Goal: Task Accomplishment & Management: Manage account settings

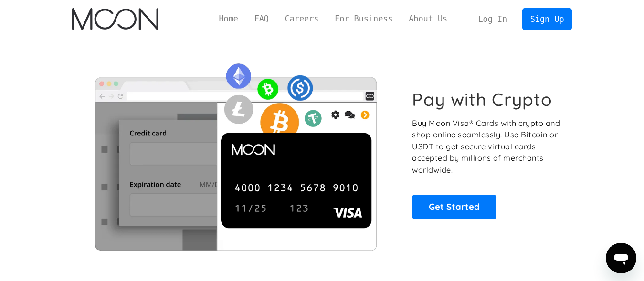
click at [500, 21] on link "Log In" at bounding box center [492, 19] width 45 height 21
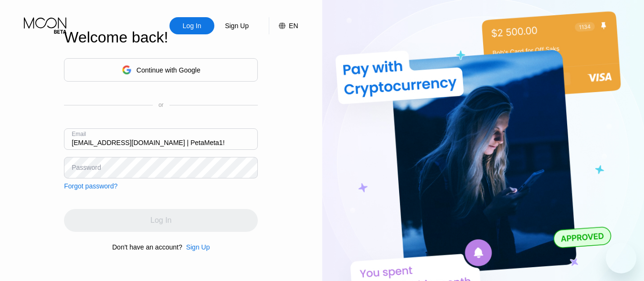
click at [217, 143] on input "[EMAIL_ADDRESS][DOMAIN_NAME] | PetaMeta1!" at bounding box center [161, 138] width 194 height 21
type input "[EMAIL_ADDRESS][DOMAIN_NAME]"
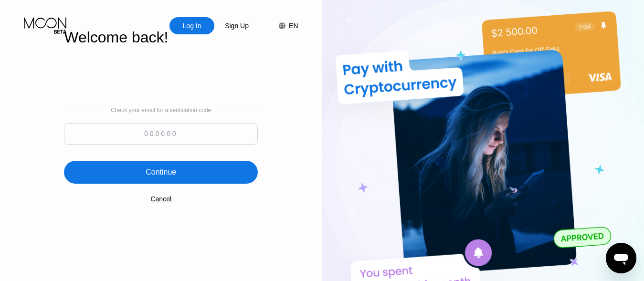
click at [151, 138] on input at bounding box center [161, 133] width 194 height 21
type input "976166"
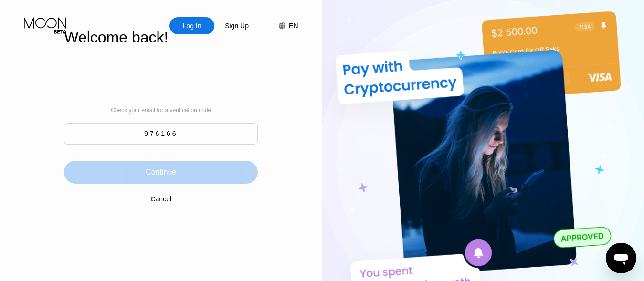
click at [158, 169] on div "Continue" at bounding box center [161, 172] width 31 height 10
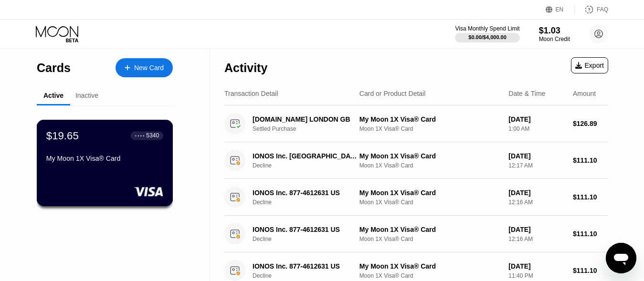
click at [106, 158] on div "My Moon 1X Visa® Card" at bounding box center [104, 159] width 117 height 8
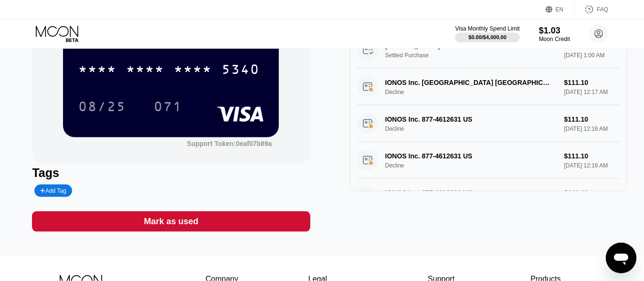
scroll to position [14, 0]
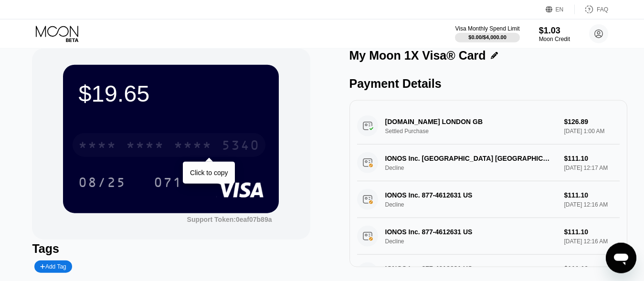
click at [207, 146] on div "* * * *" at bounding box center [193, 146] width 38 height 15
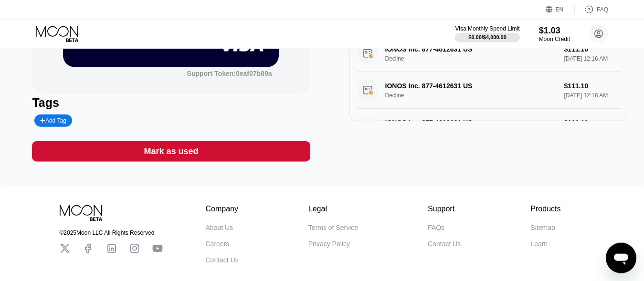
scroll to position [0, 0]
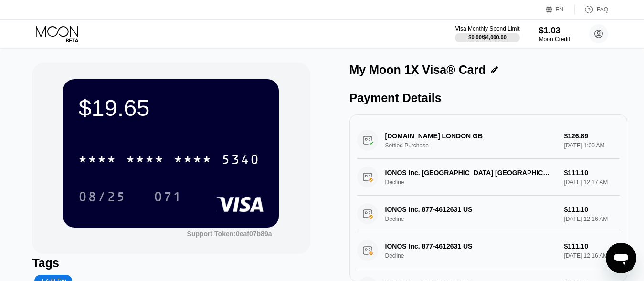
click at [219, 146] on div "* * * * * * * * * * * * 5340" at bounding box center [170, 156] width 185 height 32
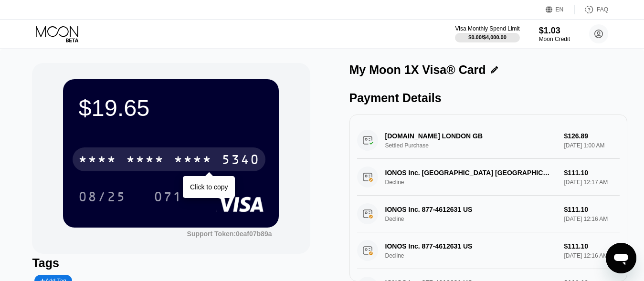
click at [230, 161] on div "5340" at bounding box center [240, 160] width 38 height 15
